Goal: Task Accomplishment & Management: Manage account settings

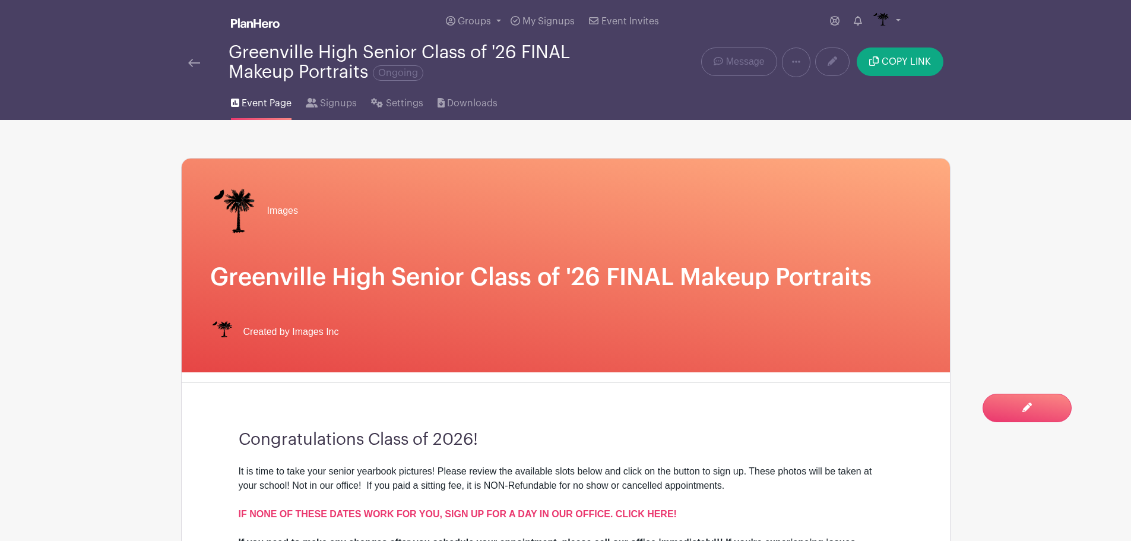
click at [192, 61] on img at bounding box center [194, 63] width 12 height 8
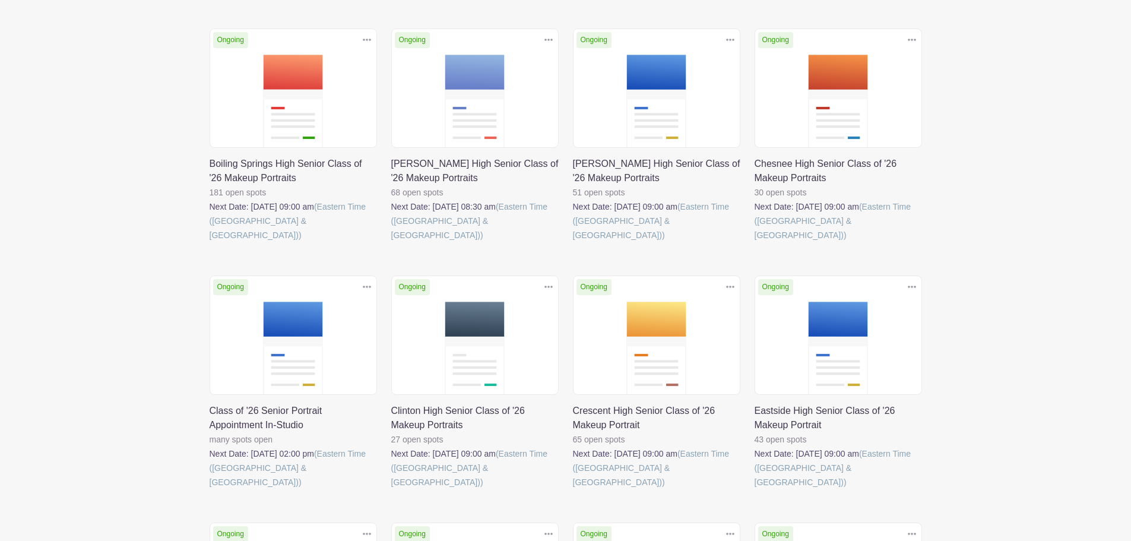
scroll to position [475, 0]
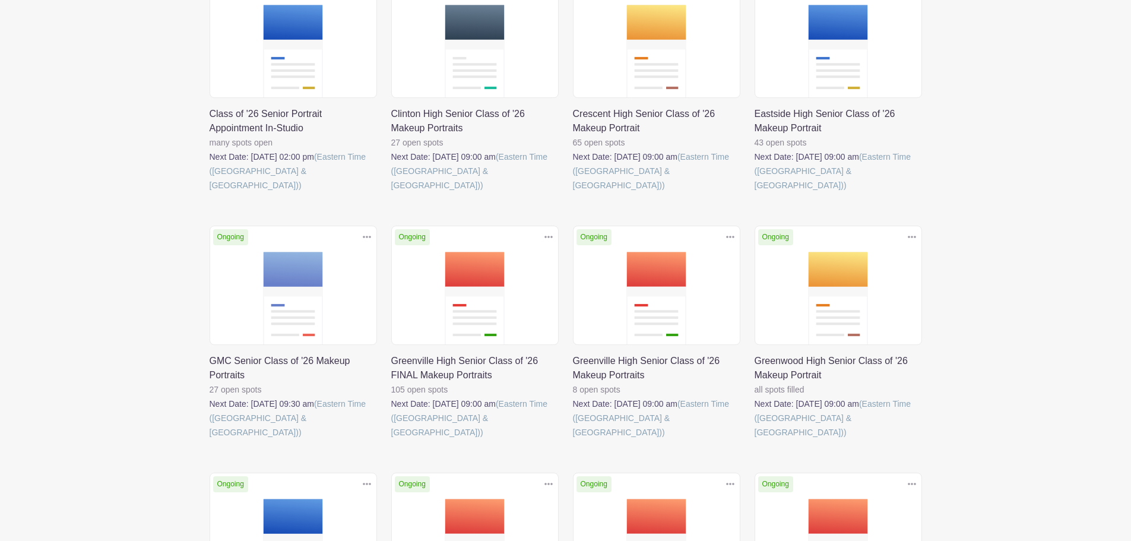
click at [573, 439] on link at bounding box center [573, 439] width 0 height 0
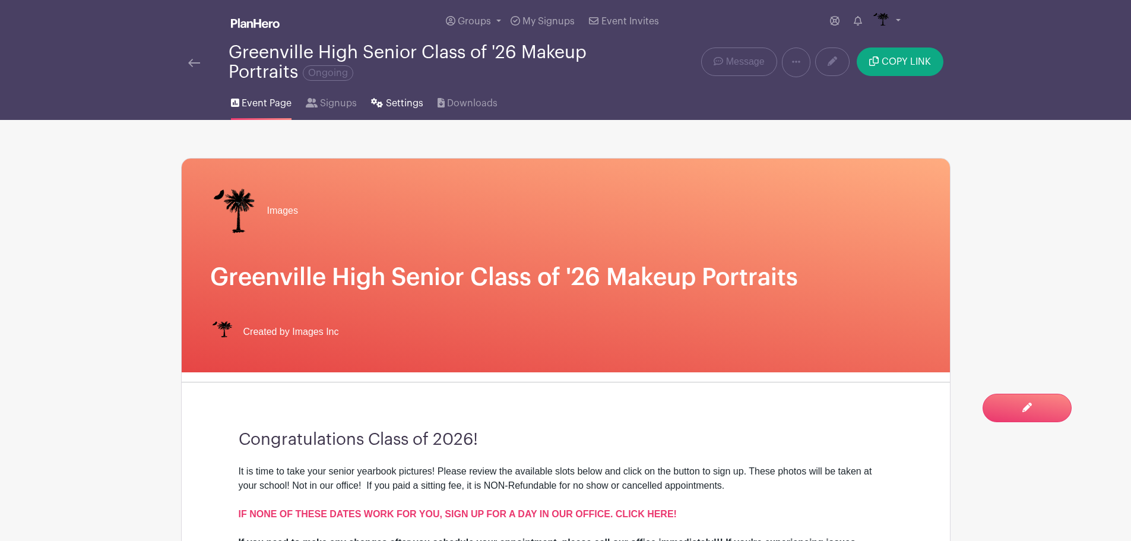
click at [397, 97] on span "Settings" at bounding box center [404, 103] width 37 height 14
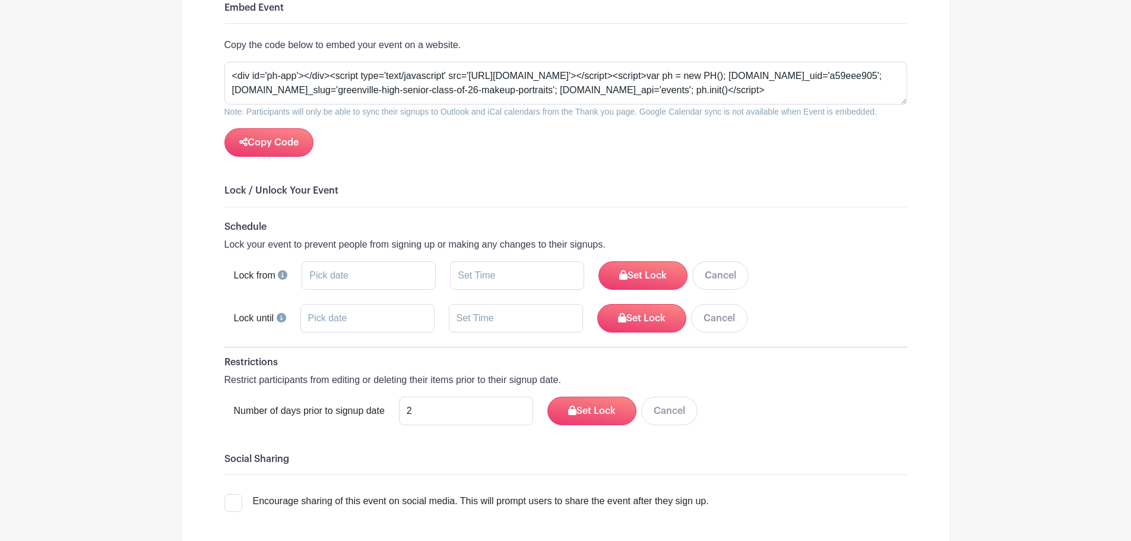
scroll to position [2256, 0]
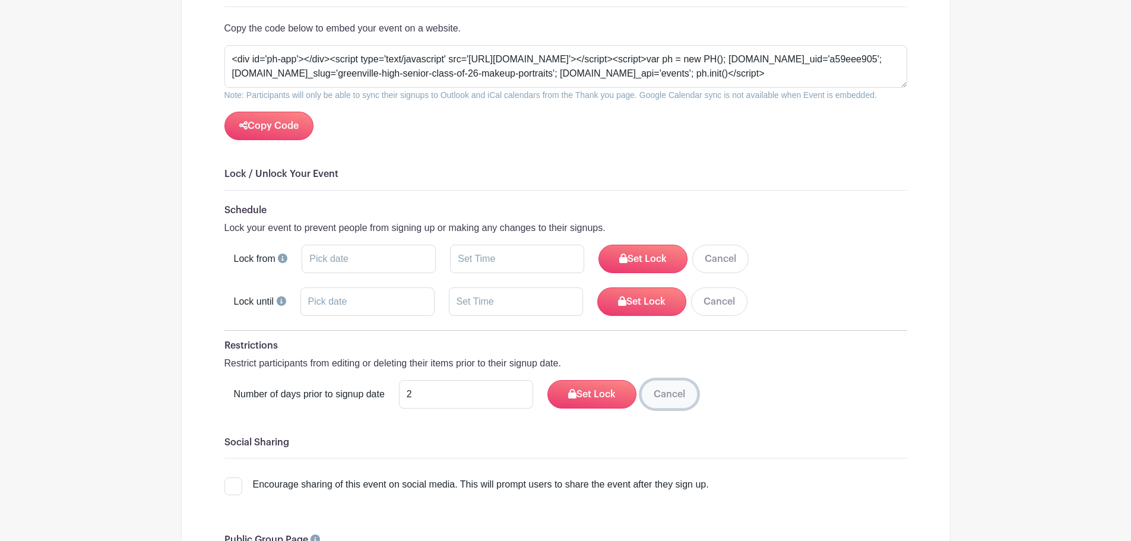
click at [661, 399] on button "Cancel" at bounding box center [669, 394] width 56 height 28
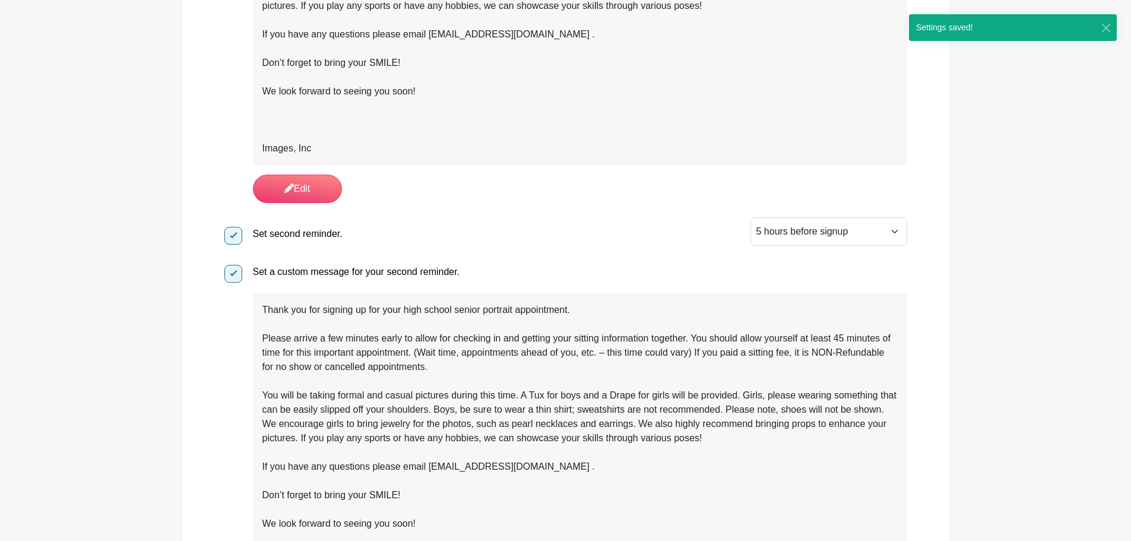
scroll to position [0, 0]
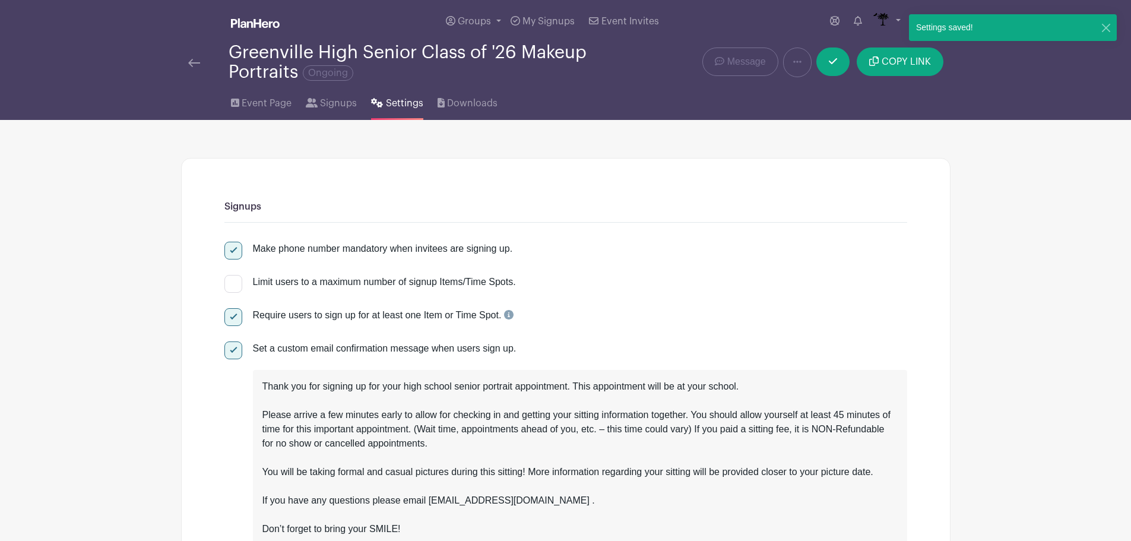
click at [189, 60] on img at bounding box center [194, 63] width 12 height 8
